Goal: Information Seeking & Learning: Get advice/opinions

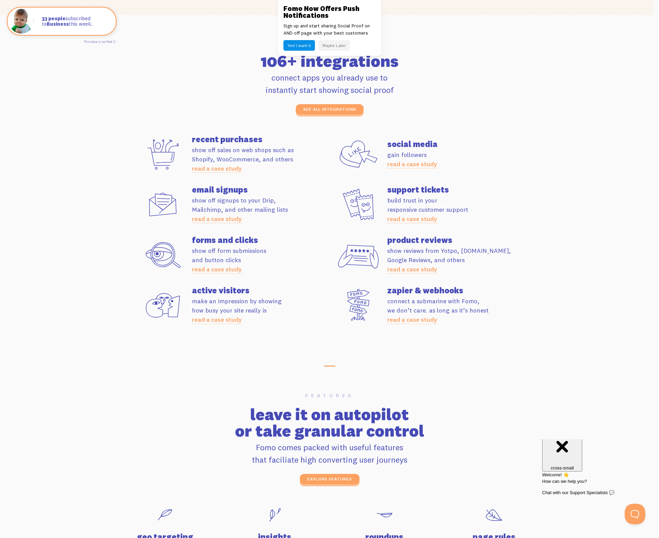
scroll to position [1832, 0]
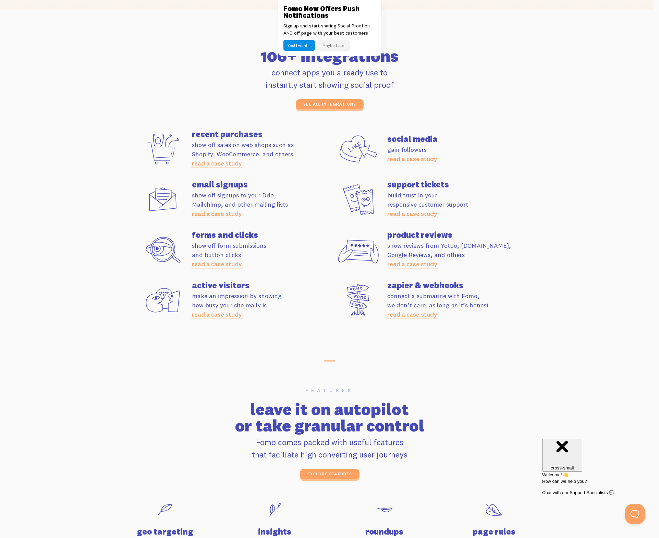
click at [200, 313] on link "read a case study" at bounding box center [217, 314] width 50 height 8
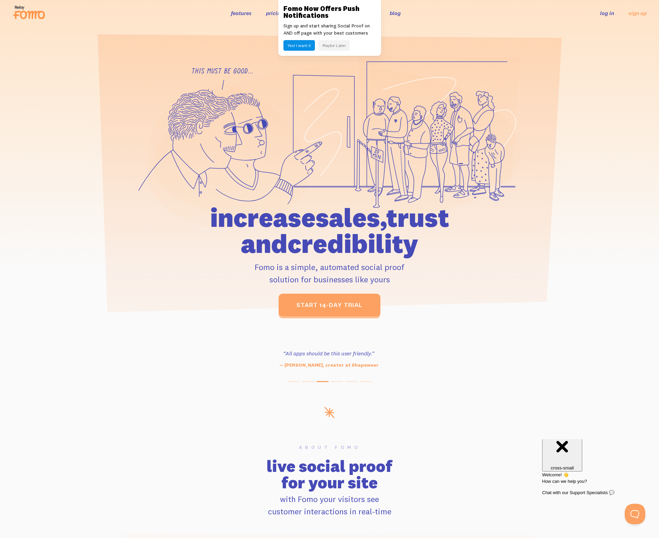
scroll to position [0, 0]
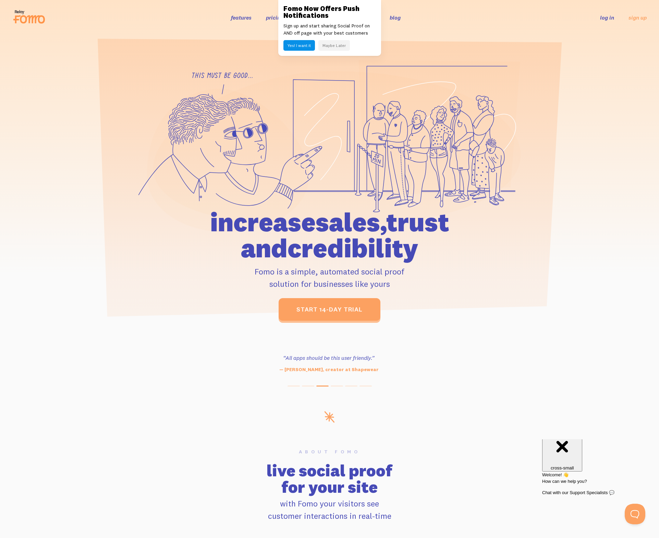
click at [325, 48] on button "Maybe Later" at bounding box center [334, 45] width 32 height 11
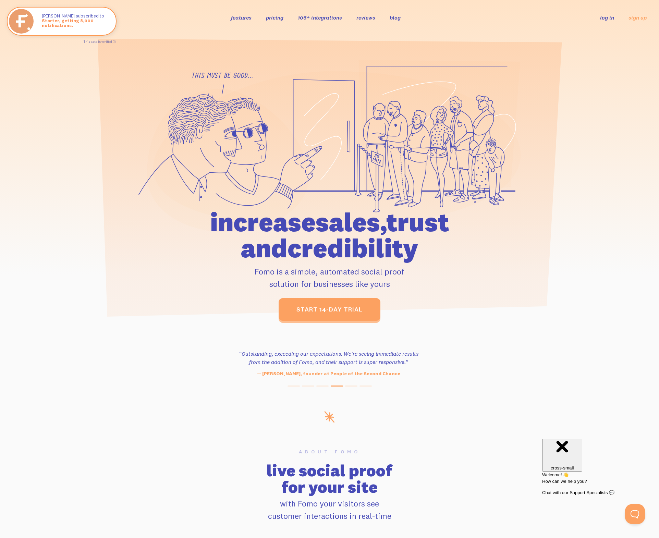
click at [364, 17] on link "reviews" at bounding box center [365, 17] width 19 height 7
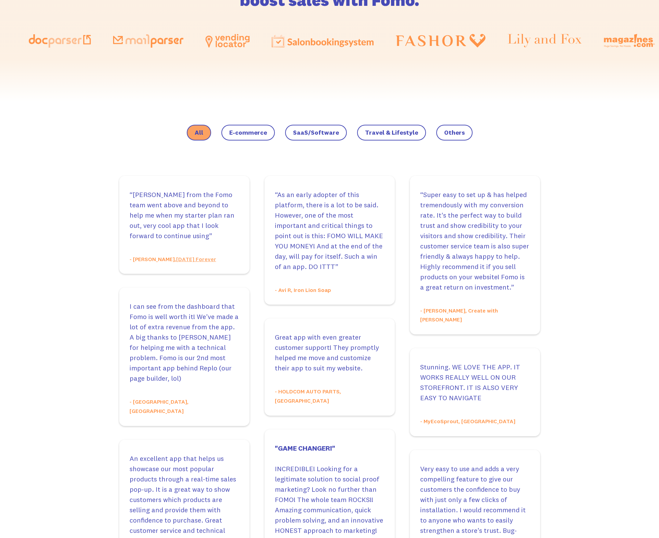
scroll to position [422, 0]
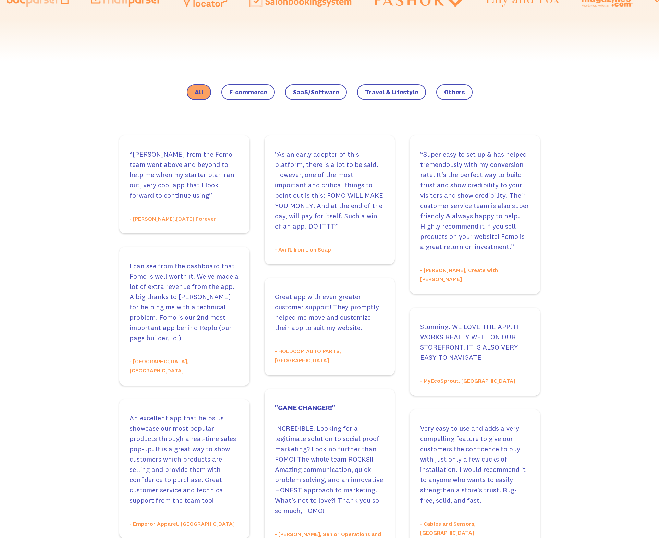
click at [251, 87] on label "E-commerce" at bounding box center [247, 92] width 53 height 16
click at [0, 0] on input "E-commerce" at bounding box center [0, 0] width 0 height 0
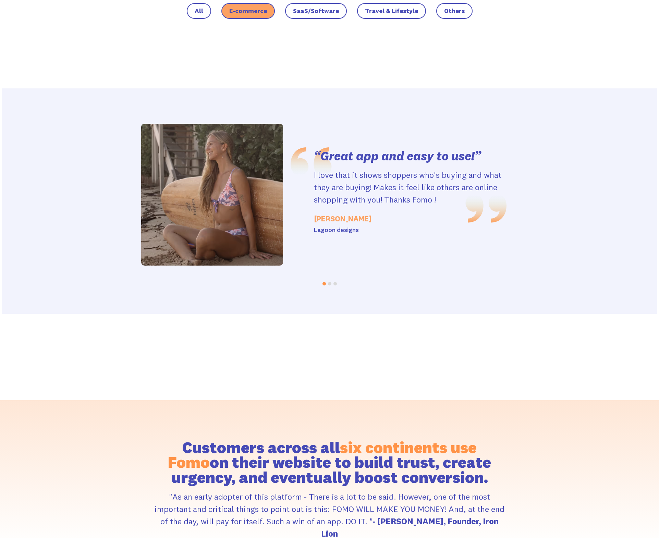
scroll to position [528, 0]
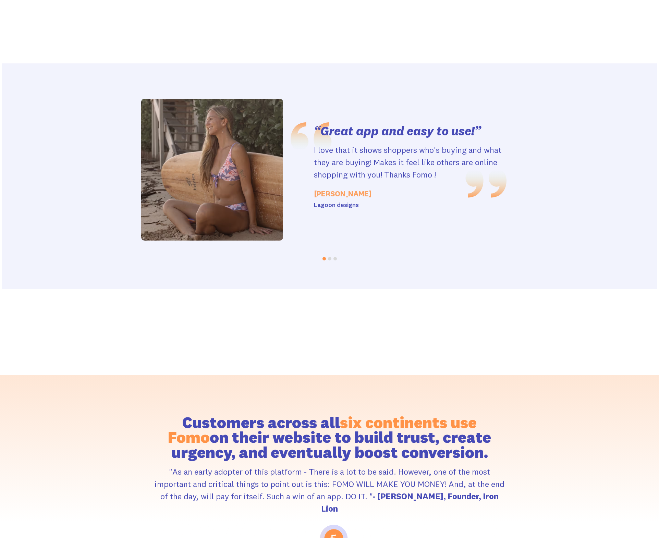
click at [329, 259] on button "Go to slide 2" at bounding box center [329, 258] width 3 height 3
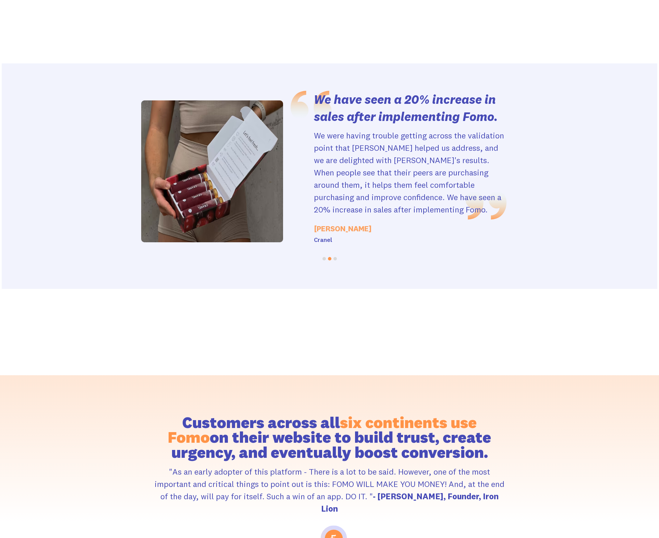
click at [334, 258] on button "Go to slide 3" at bounding box center [334, 258] width 3 height 3
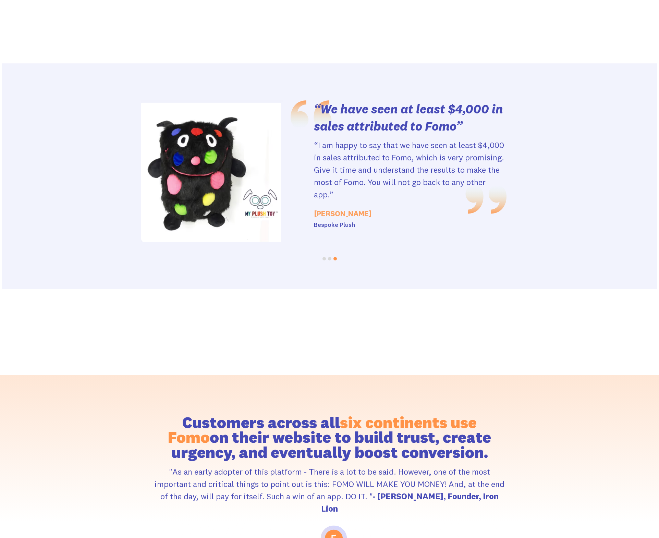
click at [334, 258] on button "Go to slide 3" at bounding box center [334, 258] width 3 height 3
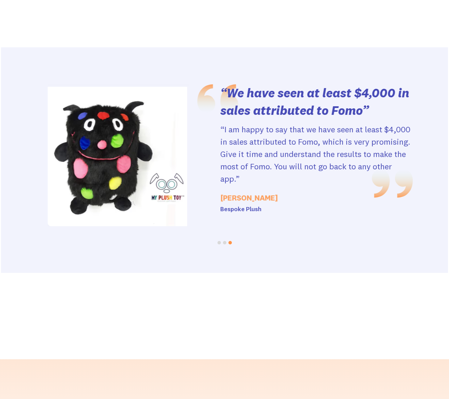
scroll to position [0, 0]
